Goal: Task Accomplishment & Management: Manage account settings

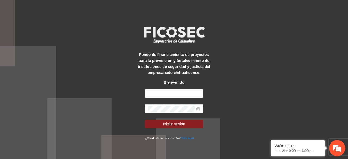
type input "**********"
click at [145, 120] on button "Iniciar sesión" at bounding box center [174, 124] width 58 height 9
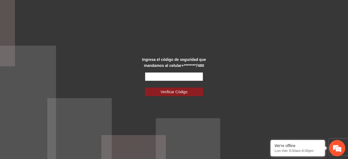
click at [187, 75] on input "text" at bounding box center [174, 76] width 58 height 9
type input "******"
click at [145, 87] on button "Verificar Código" at bounding box center [174, 91] width 58 height 9
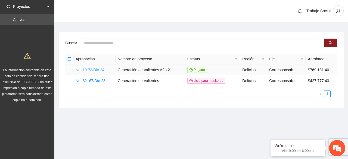
click at [99, 72] on link "No. 19-73/Dic-24" at bounding box center [90, 70] width 29 height 4
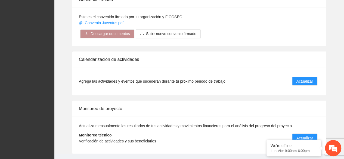
scroll to position [468, 0]
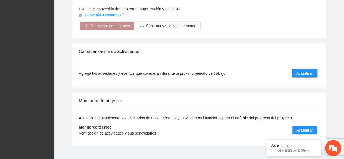
click at [309, 70] on span "Actualizar" at bounding box center [304, 73] width 17 height 6
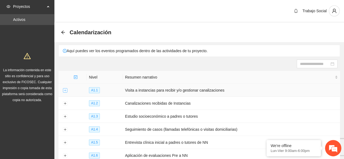
click at [64, 91] on button "Expand row" at bounding box center [65, 90] width 4 height 4
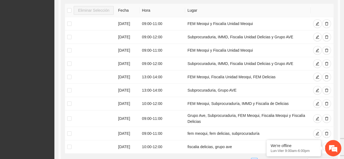
scroll to position [130, 0]
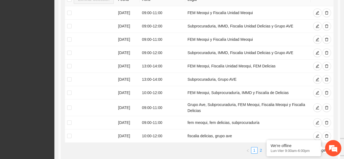
click at [260, 149] on link "2" at bounding box center [261, 150] width 6 height 6
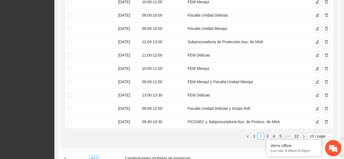
scroll to position [156, 0]
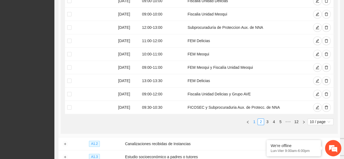
click at [255, 121] on link "1" at bounding box center [254, 122] width 6 height 6
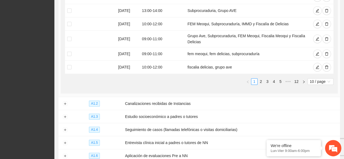
scroll to position [210, 0]
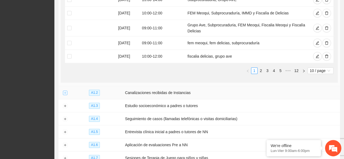
click at [66, 91] on button "Expand row" at bounding box center [65, 93] width 4 height 4
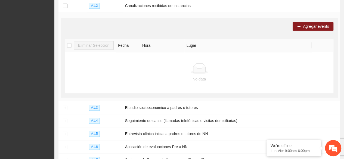
scroll to position [308, 0]
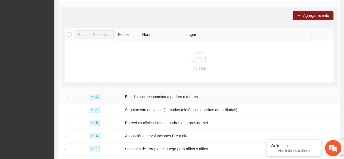
click at [63, 95] on button "Expand row" at bounding box center [65, 97] width 4 height 4
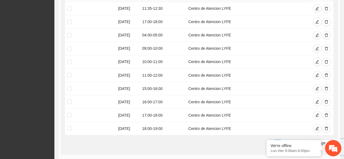
scroll to position [460, 0]
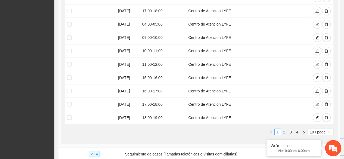
click at [281, 129] on li "2" at bounding box center [284, 132] width 7 height 7
click at [276, 130] on link "1" at bounding box center [277, 132] width 6 height 6
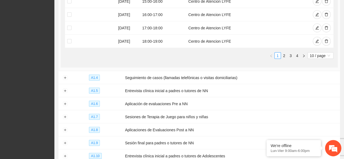
scroll to position [547, 0]
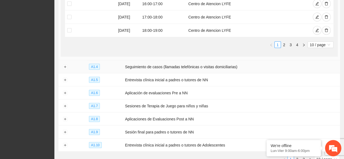
click at [62, 63] on td at bounding box center [64, 66] width 13 height 13
click at [64, 65] on button "Expand row" at bounding box center [65, 67] width 4 height 4
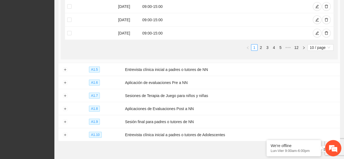
scroll to position [764, 0]
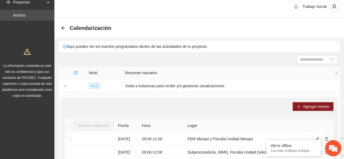
scroll to position [0, 0]
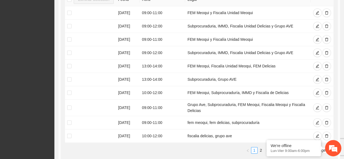
scroll to position [141, 0]
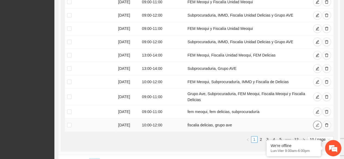
click at [317, 126] on button "button" at bounding box center [317, 125] width 9 height 9
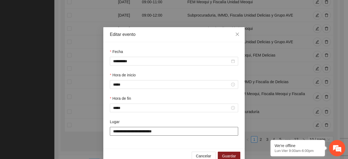
click at [172, 136] on input "**********" at bounding box center [174, 131] width 128 height 9
type input "**********"
click at [229, 154] on span "Guardar" at bounding box center [229, 156] width 14 height 6
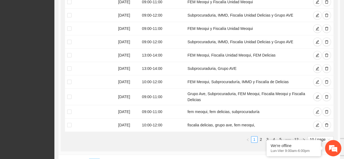
click at [163, 144] on div "Eliminar Selección Fecha Hora Lugar 09/09/2025 09:00 - 11:00 FEM Meoqui y Fisca…" at bounding box center [199, 64] width 268 height 165
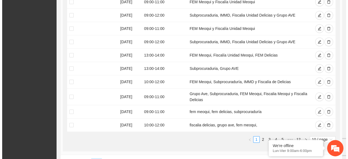
scroll to position [0, 0]
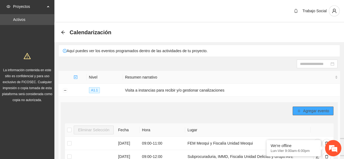
click at [313, 111] on span "Agregar evento" at bounding box center [316, 111] width 26 height 6
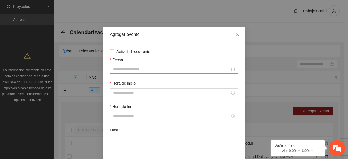
click at [146, 68] on input "Fecha" at bounding box center [171, 69] width 117 height 6
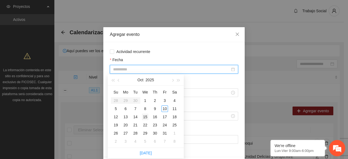
type input "**********"
click at [145, 116] on div "15" at bounding box center [145, 117] width 7 height 7
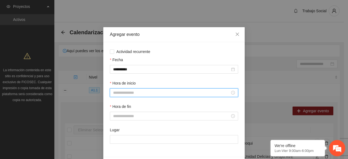
click at [140, 92] on input "Hora de inicio" at bounding box center [171, 93] width 117 height 6
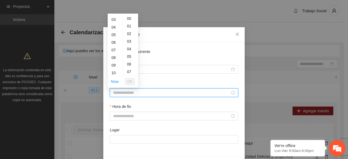
scroll to position [33, 0]
click at [113, 56] on div "09" at bounding box center [115, 55] width 15 height 8
type input "*****"
click at [132, 79] on span "OK" at bounding box center [129, 82] width 5 height 6
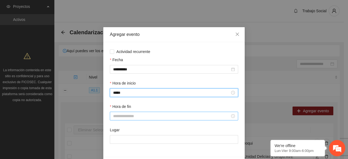
click at [134, 115] on input "Hora de fin" at bounding box center [171, 116] width 117 height 6
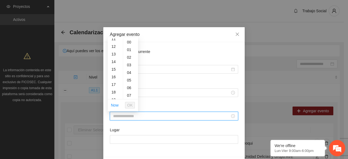
scroll to position [76, 0]
click at [113, 47] on div "11" at bounding box center [115, 50] width 15 height 8
type input "*****"
click at [128, 102] on span "OK" at bounding box center [129, 105] width 5 height 6
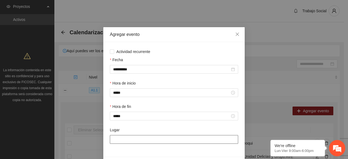
click at [134, 138] on input "Lugar" at bounding box center [174, 139] width 128 height 9
type input "**********"
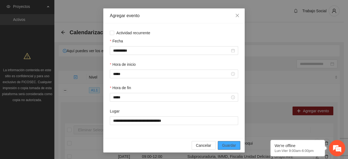
click at [222, 146] on span "Guardar" at bounding box center [229, 145] width 14 height 6
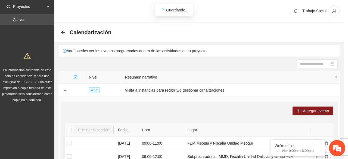
scroll to position [0, 0]
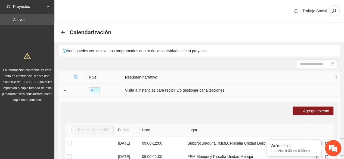
click at [216, 95] on td "Visita a instancias para recibir y/o gestionar canalizaciones" at bounding box center [231, 90] width 217 height 13
click at [211, 108] on div "Agregar evento" at bounding box center [199, 111] width 268 height 9
click at [303, 107] on button "Agregar evento" at bounding box center [312, 111] width 41 height 9
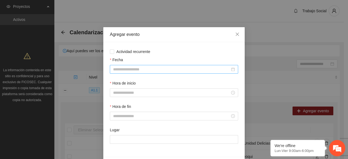
click at [174, 69] on input "Fecha" at bounding box center [171, 69] width 117 height 6
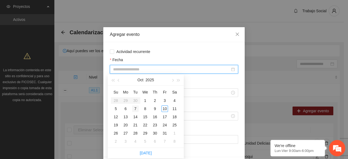
type input "**********"
click at [128, 125] on div "20" at bounding box center [125, 125] width 7 height 7
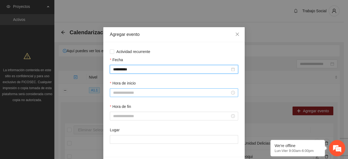
click at [153, 93] on input "Hora de inicio" at bounding box center [171, 93] width 117 height 6
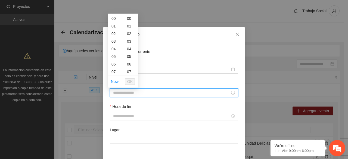
click at [153, 93] on input "Hora de inicio" at bounding box center [171, 93] width 117 height 6
type input "*"
click at [114, 54] on div "09" at bounding box center [115, 55] width 15 height 8
type input "*****"
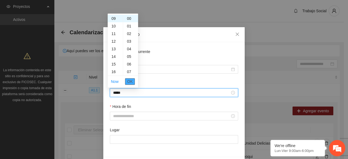
click at [131, 81] on span "OK" at bounding box center [129, 82] width 5 height 6
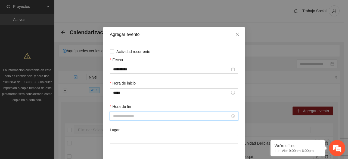
click at [135, 117] on input "Hora de fin" at bounding box center [171, 116] width 117 height 6
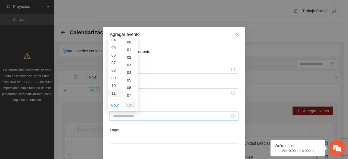
click at [115, 95] on div "11" at bounding box center [115, 93] width 15 height 8
type input "*****"
click at [130, 105] on span "OK" at bounding box center [129, 105] width 5 height 6
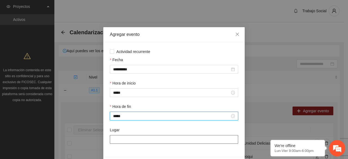
click at [127, 137] on input "Lugar" at bounding box center [174, 139] width 128 height 9
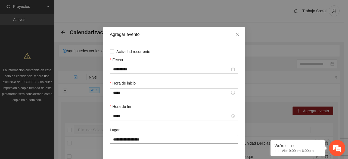
type input "**********"
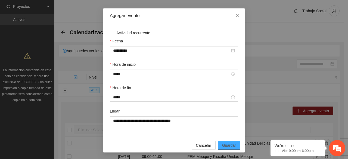
click at [223, 144] on span "Guardar" at bounding box center [229, 145] width 14 height 6
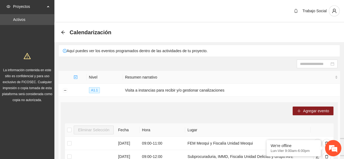
click at [217, 110] on div "Agregar evento" at bounding box center [199, 111] width 268 height 9
click at [309, 108] on span "Agregar evento" at bounding box center [316, 111] width 26 height 6
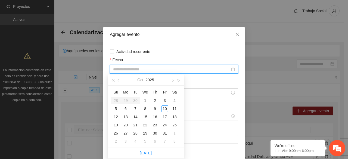
click at [132, 67] on input "Fecha" at bounding box center [171, 69] width 117 height 6
type input "**********"
click at [154, 126] on div "23" at bounding box center [155, 125] width 7 height 7
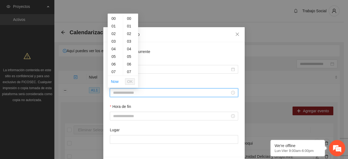
click at [143, 91] on input "Hora de inicio" at bounding box center [171, 93] width 117 height 6
click at [116, 44] on div "09" at bounding box center [115, 44] width 15 height 8
type input "*****"
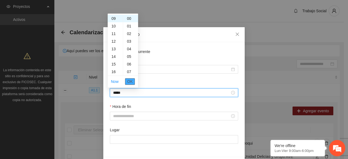
click at [130, 82] on span "OK" at bounding box center [129, 82] width 5 height 6
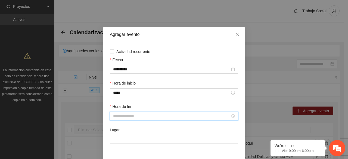
click at [136, 118] on input "Hora de fin" at bounding box center [171, 116] width 117 height 6
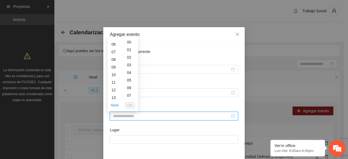
scroll to position [54, 0]
click at [113, 68] on div "11" at bounding box center [115, 72] width 15 height 8
click at [133, 104] on span "OK" at bounding box center [129, 105] width 5 height 6
click at [114, 117] on input "*****" at bounding box center [171, 116] width 117 height 6
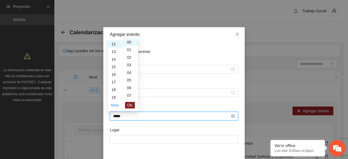
scroll to position [91, 0]
click at [128, 103] on span "OK" at bounding box center [129, 105] width 5 height 6
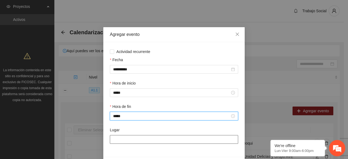
type input "*****"
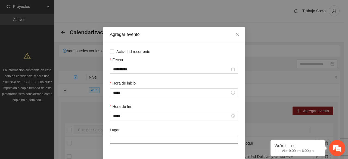
click at [129, 141] on input "Lugar" at bounding box center [174, 139] width 128 height 9
type input "**********"
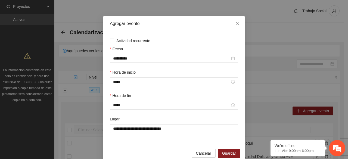
scroll to position [19, 0]
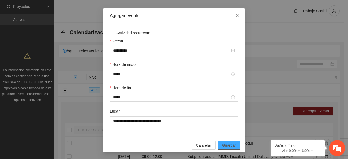
click at [223, 145] on span "Guardar" at bounding box center [229, 145] width 14 height 6
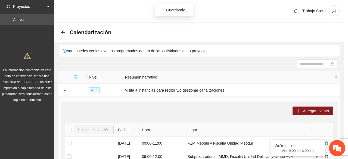
scroll to position [0, 0]
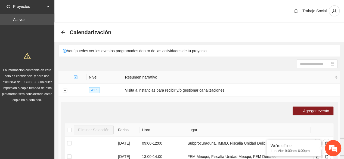
click at [199, 110] on div "Agregar evento" at bounding box center [199, 111] width 268 height 9
click at [311, 113] on span "Agregar evento" at bounding box center [316, 111] width 26 height 6
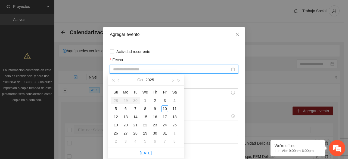
click at [143, 70] on input "Fecha" at bounding box center [171, 69] width 117 height 6
type input "**********"
click at [123, 132] on div "27" at bounding box center [125, 133] width 7 height 7
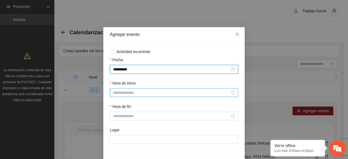
click at [139, 93] on input "Hora de inicio" at bounding box center [171, 93] width 117 height 6
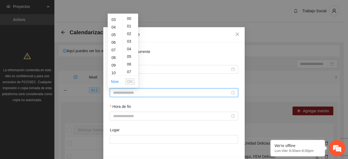
scroll to position [33, 0]
click at [114, 56] on div "09" at bounding box center [115, 55] width 15 height 8
type input "*****"
click at [130, 81] on span "OK" at bounding box center [129, 82] width 5 height 6
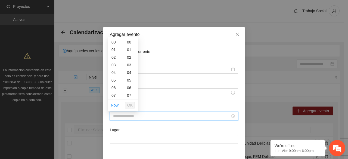
click at [133, 115] on input "Hora de fin" at bounding box center [171, 116] width 117 height 6
click at [114, 85] on div "11" at bounding box center [115, 83] width 15 height 8
type input "*****"
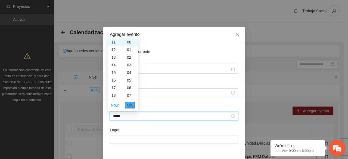
click at [130, 106] on span "OK" at bounding box center [129, 105] width 5 height 6
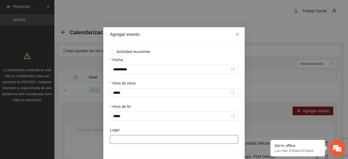
click at [131, 142] on input "Lugar" at bounding box center [174, 139] width 128 height 9
type input "**********"
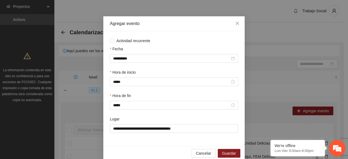
scroll to position [19, 0]
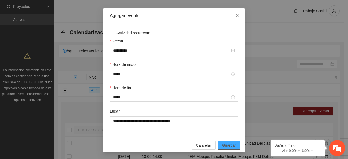
click at [231, 143] on span "Guardar" at bounding box center [229, 145] width 14 height 6
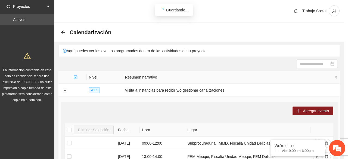
scroll to position [0, 0]
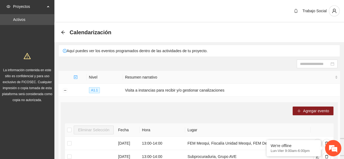
click at [168, 108] on div "Agregar evento" at bounding box center [199, 111] width 268 height 9
click at [308, 111] on span "Agregar evento" at bounding box center [316, 111] width 26 height 6
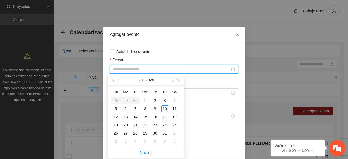
click at [152, 67] on input "Fecha" at bounding box center [171, 69] width 117 height 6
type input "**********"
click at [163, 133] on div "31" at bounding box center [164, 133] width 7 height 7
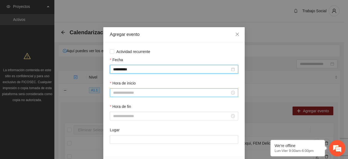
click at [170, 90] on div at bounding box center [174, 92] width 128 height 9
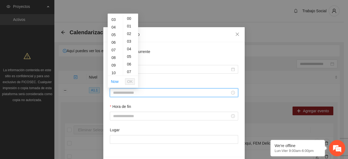
scroll to position [33, 0]
click at [115, 55] on div "09" at bounding box center [115, 55] width 15 height 8
type input "*****"
click at [130, 82] on span "OK" at bounding box center [129, 82] width 5 height 6
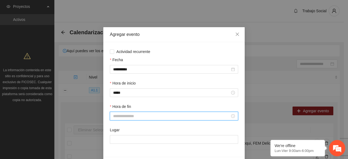
click at [136, 114] on input "Hora de fin" at bounding box center [171, 116] width 117 height 6
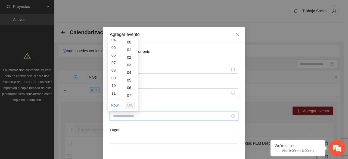
scroll to position [43, 0]
click at [113, 89] on div "12" at bounding box center [115, 90] width 15 height 8
type input "*****"
click at [130, 107] on span "OK" at bounding box center [129, 105] width 5 height 6
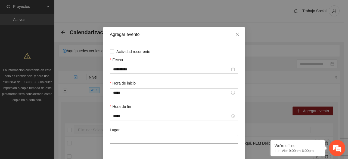
click at [139, 140] on input "Lugar" at bounding box center [174, 139] width 128 height 9
type input "**********"
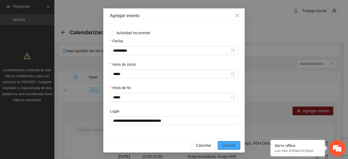
click at [223, 145] on span "Guardar" at bounding box center [229, 145] width 14 height 6
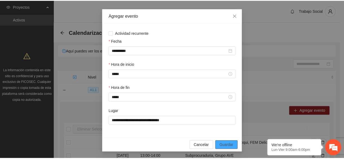
scroll to position [0, 0]
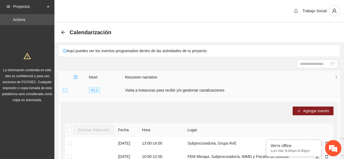
click at [65, 91] on button "Collapse row" at bounding box center [65, 90] width 4 height 4
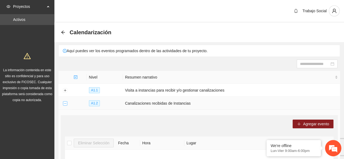
click at [65, 102] on button "Collapse row" at bounding box center [65, 103] width 4 height 4
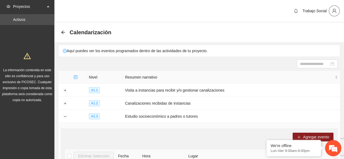
click at [332, 12] on icon "user" at bounding box center [334, 11] width 4 height 4
click at [320, 31] on span "Cerrar sesión" at bounding box center [319, 32] width 34 height 6
